Goal: Find specific page/section: Find specific page/section

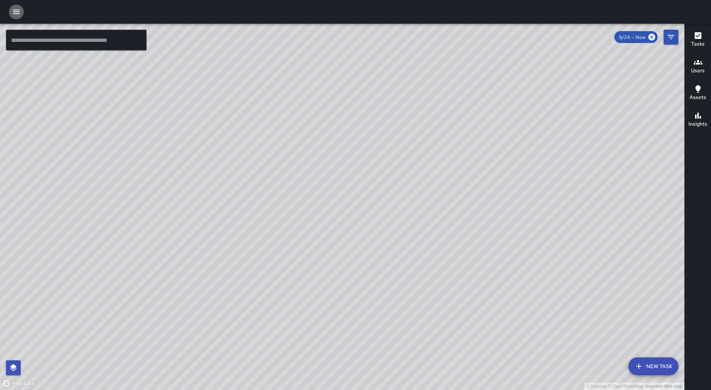
click at [20, 12] on icon "button" at bounding box center [16, 11] width 9 height 9
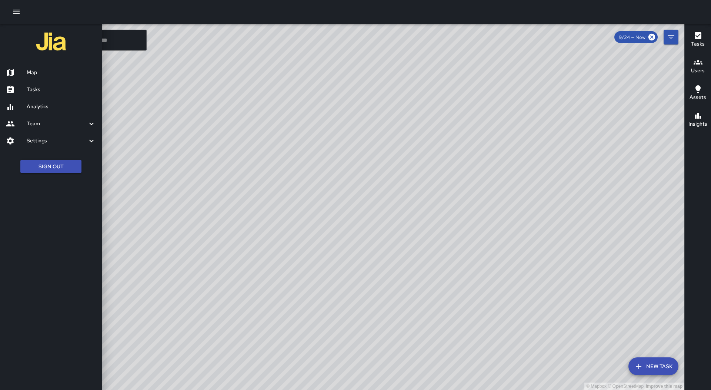
click at [50, 84] on div "Tasks" at bounding box center [51, 89] width 102 height 17
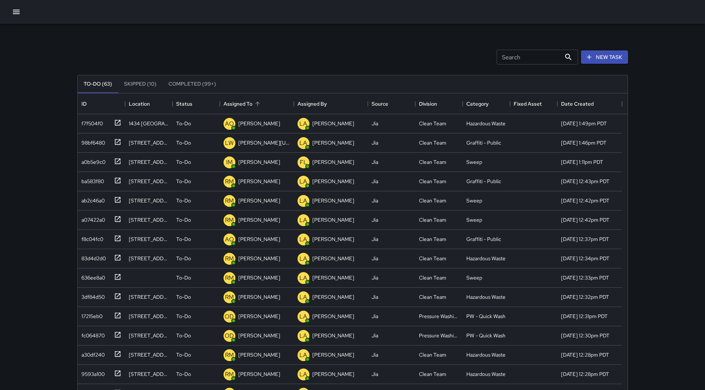
scroll to position [308, 545]
click at [270, 103] on div "Assigned To" at bounding box center [257, 103] width 67 height 21
click at [116, 312] on icon at bounding box center [117, 314] width 7 height 7
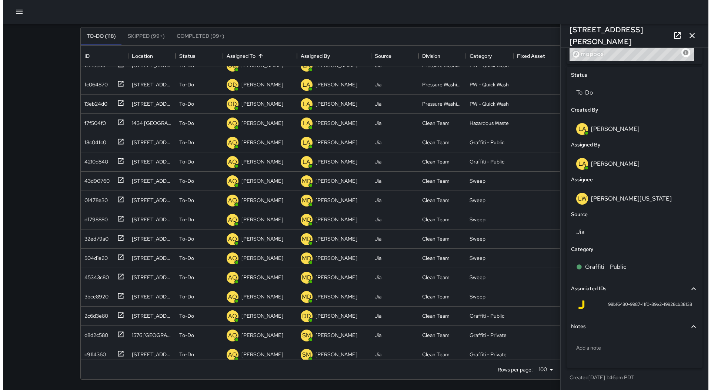
scroll to position [0, 0]
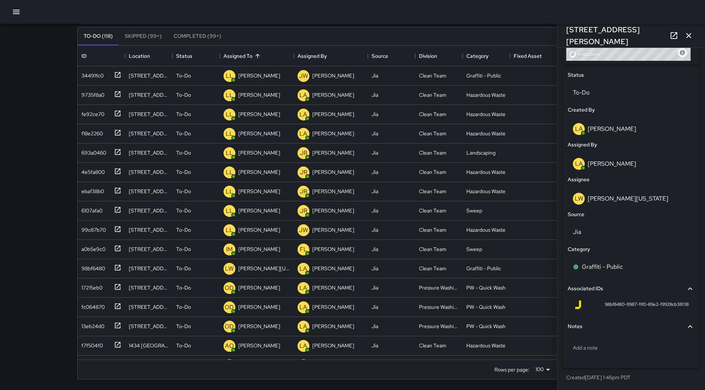
click at [8, 6] on div at bounding box center [352, 12] width 705 height 24
click at [14, 10] on icon "button" at bounding box center [16, 11] width 9 height 9
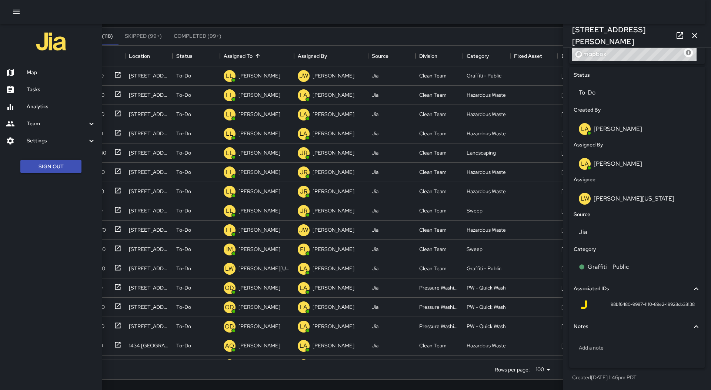
click at [50, 70] on h6 "Map" at bounding box center [61, 73] width 69 height 8
